Goal: Use online tool/utility: Utilize a website feature to perform a specific function

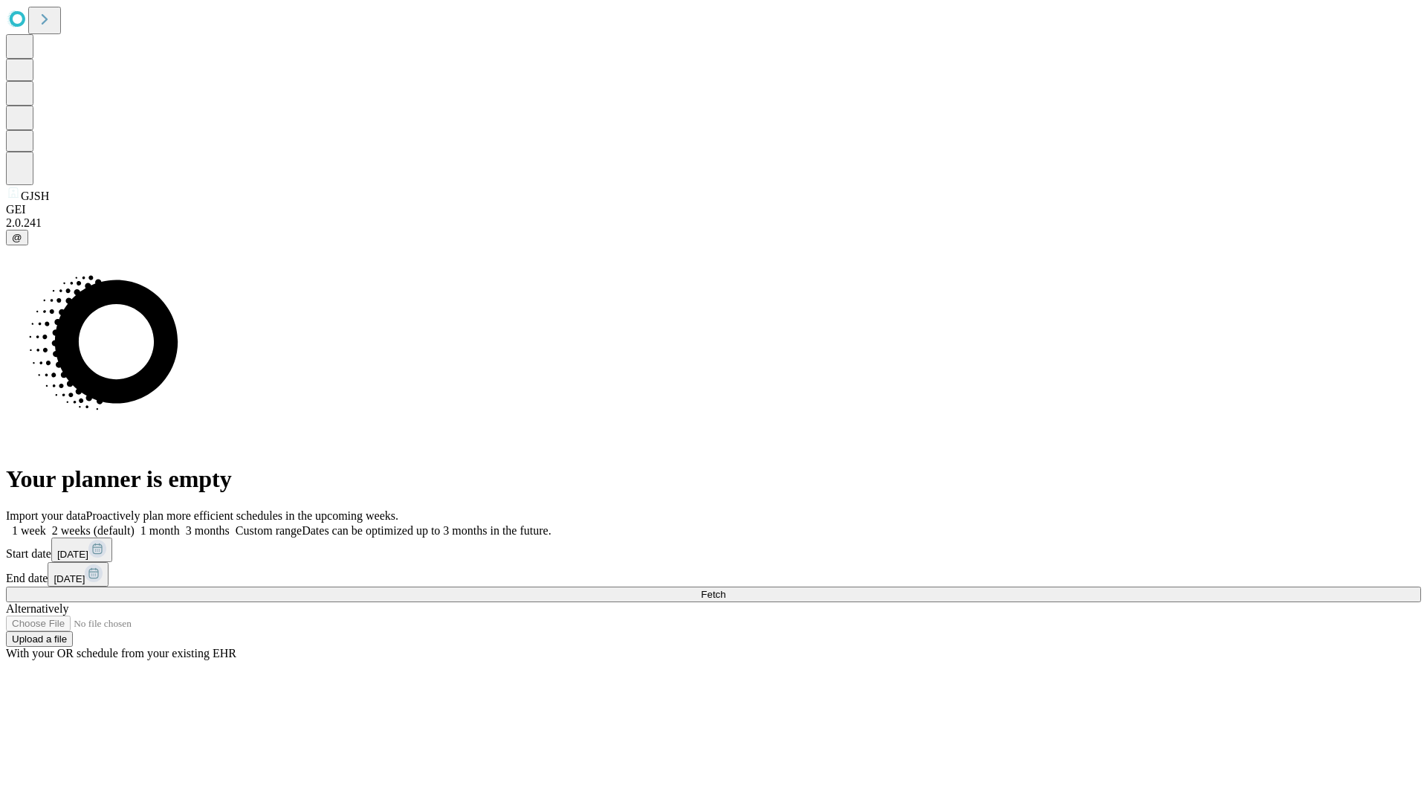
click at [725, 589] on span "Fetch" at bounding box center [713, 594] width 25 height 11
